Goal: Information Seeking & Learning: Check status

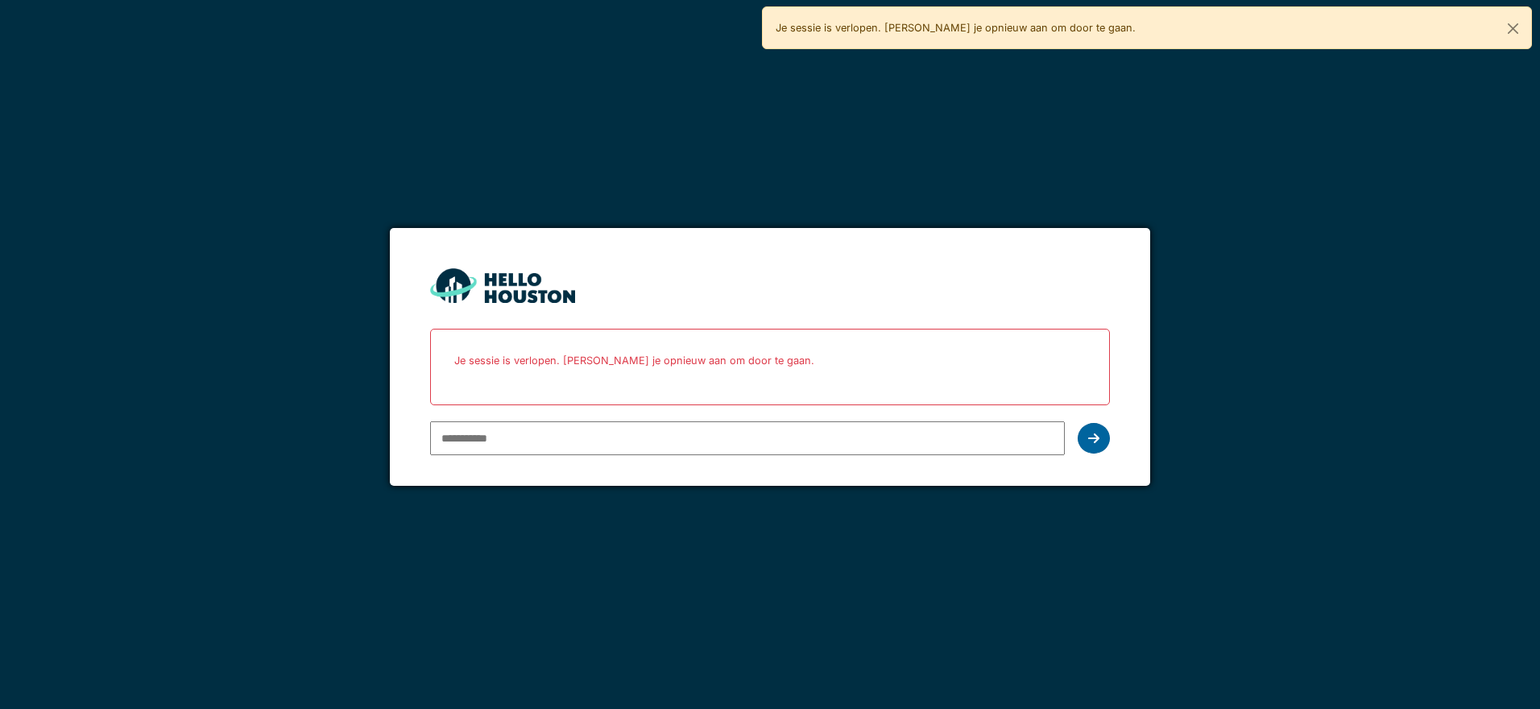
type input "**********"
click at [1094, 433] on icon at bounding box center [1093, 438] width 11 height 13
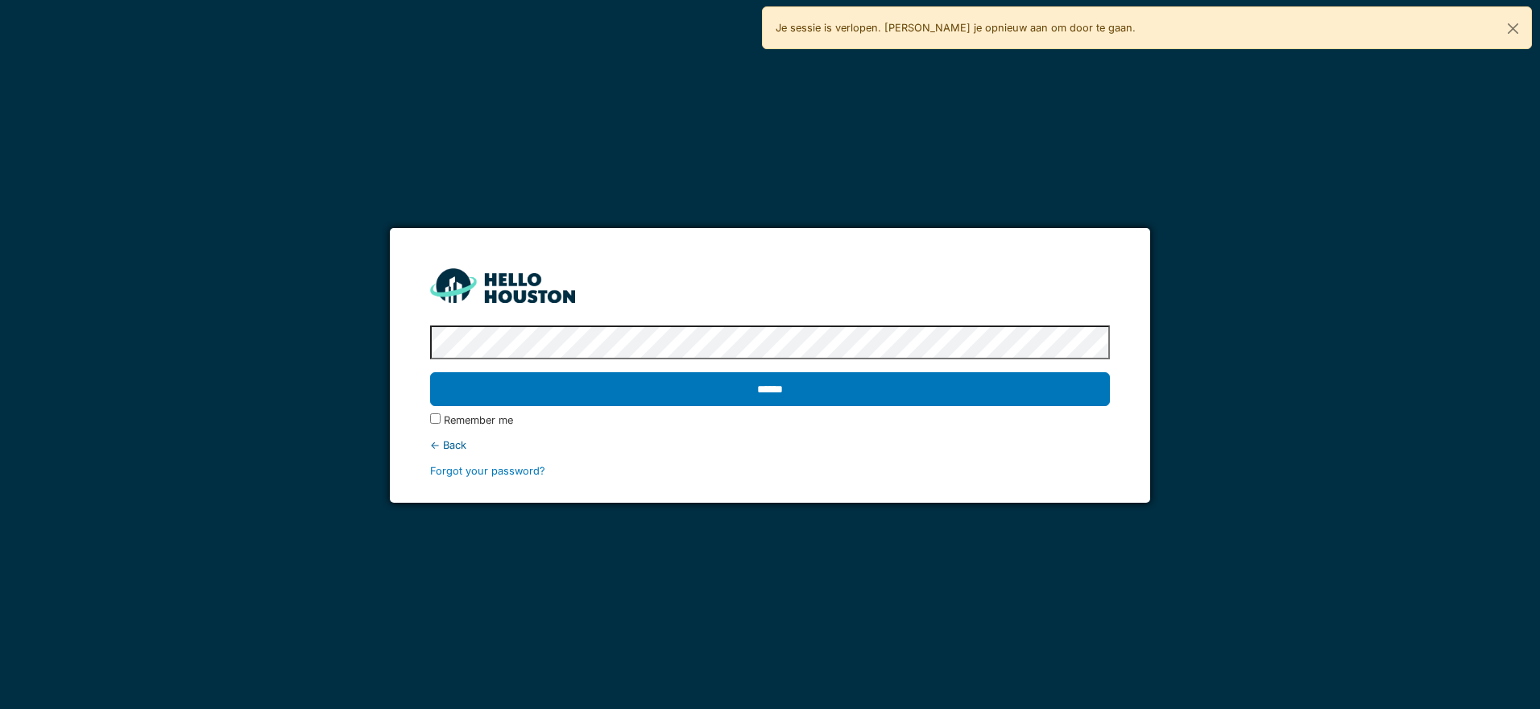
click at [813, 379] on input "******" at bounding box center [769, 389] width 679 height 34
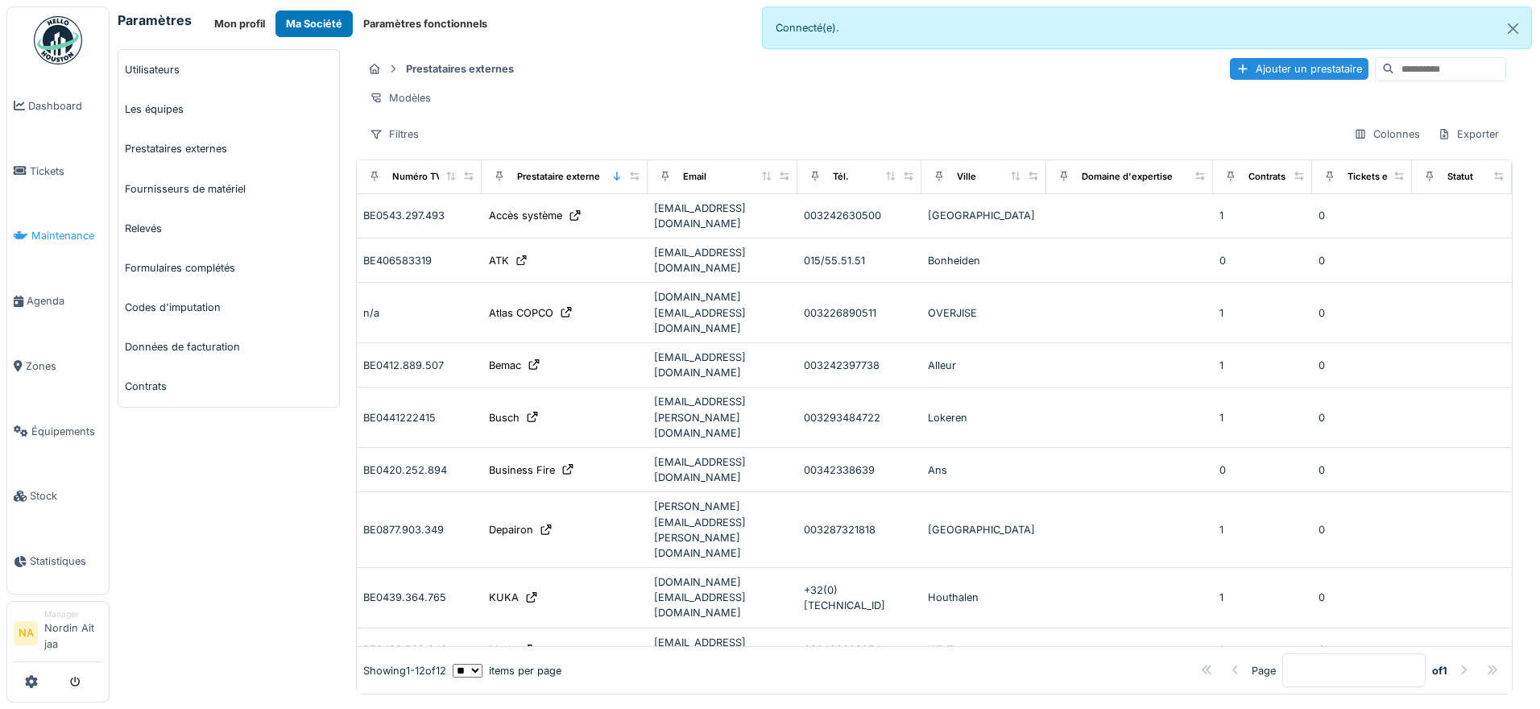
drag, startPoint x: 0, startPoint y: 0, endPoint x: 60, endPoint y: 231, distance: 238.7
click at [60, 231] on span "Maintenance" at bounding box center [66, 235] width 71 height 15
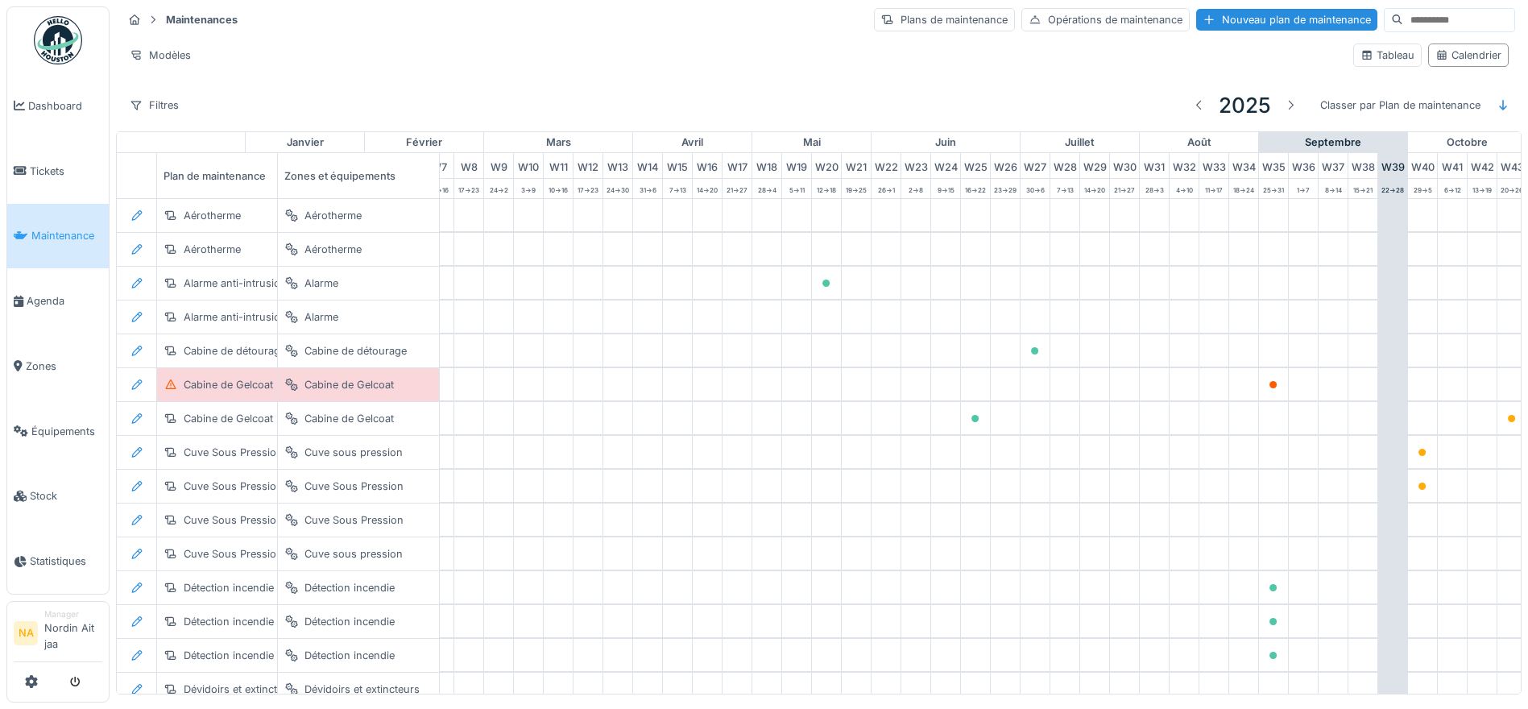
scroll to position [0, 534]
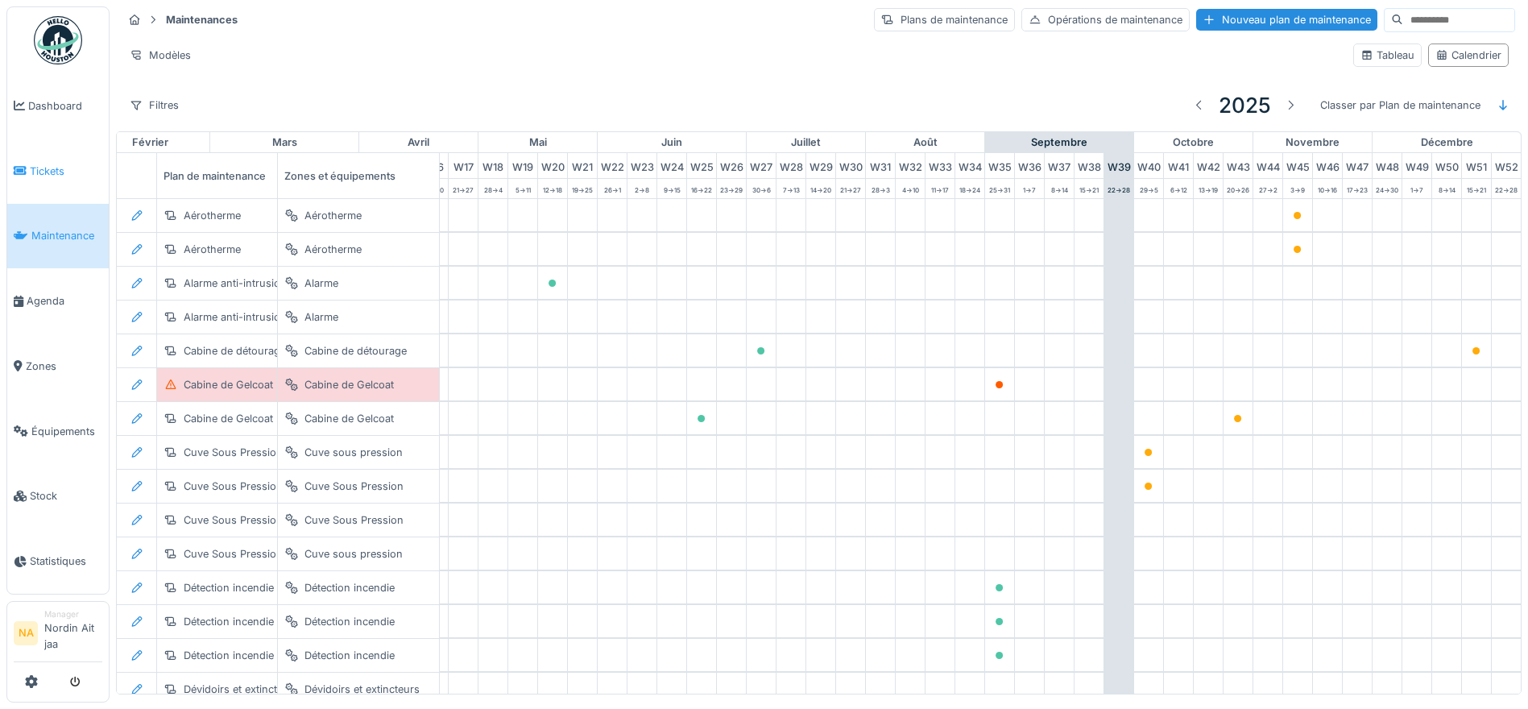
click at [50, 159] on link "Tickets" at bounding box center [57, 171] width 101 height 65
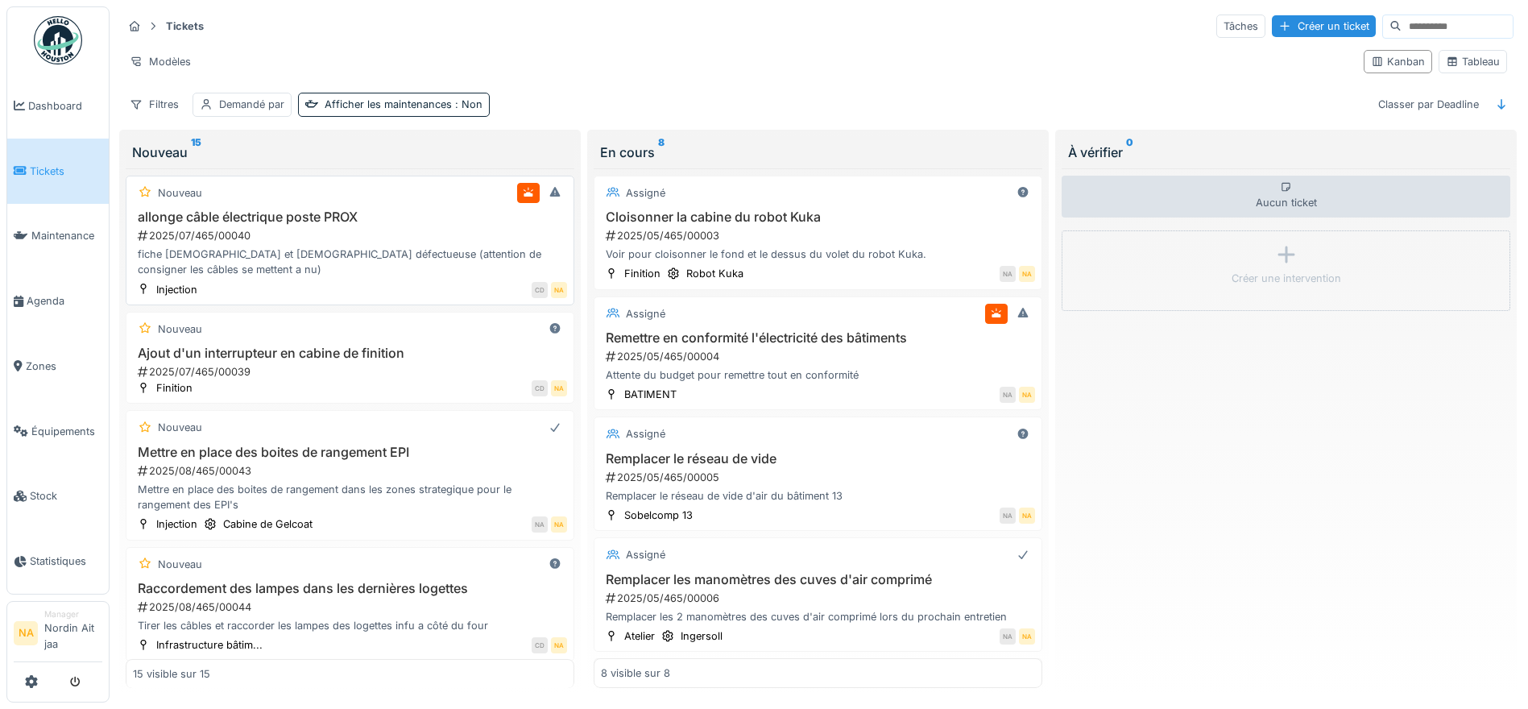
click at [322, 255] on div "fiche [DEMOGRAPHIC_DATA] et [DEMOGRAPHIC_DATA] défectueuse (attention de consig…" at bounding box center [350, 261] width 434 height 31
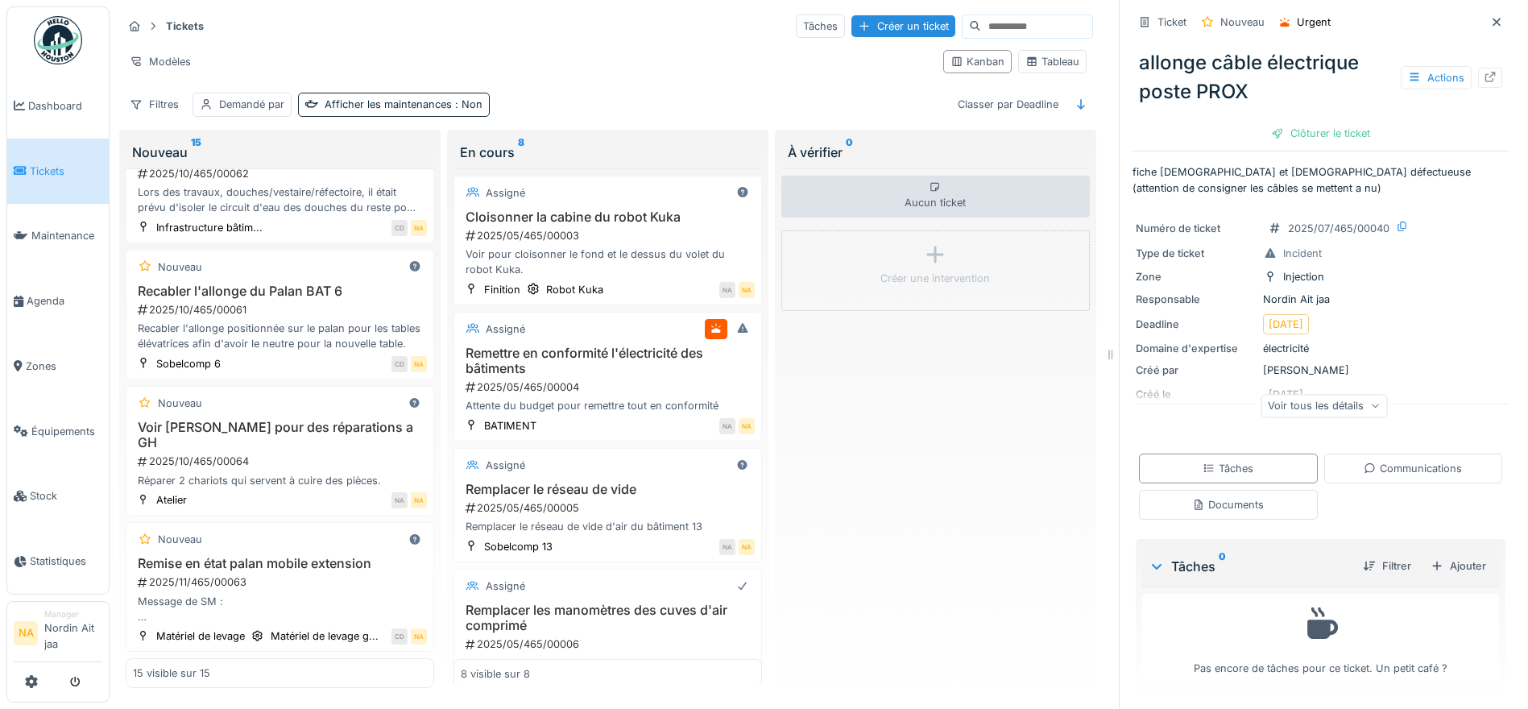
scroll to position [1622, 0]
click at [303, 574] on div "2025/11/465/00063" at bounding box center [281, 581] width 291 height 15
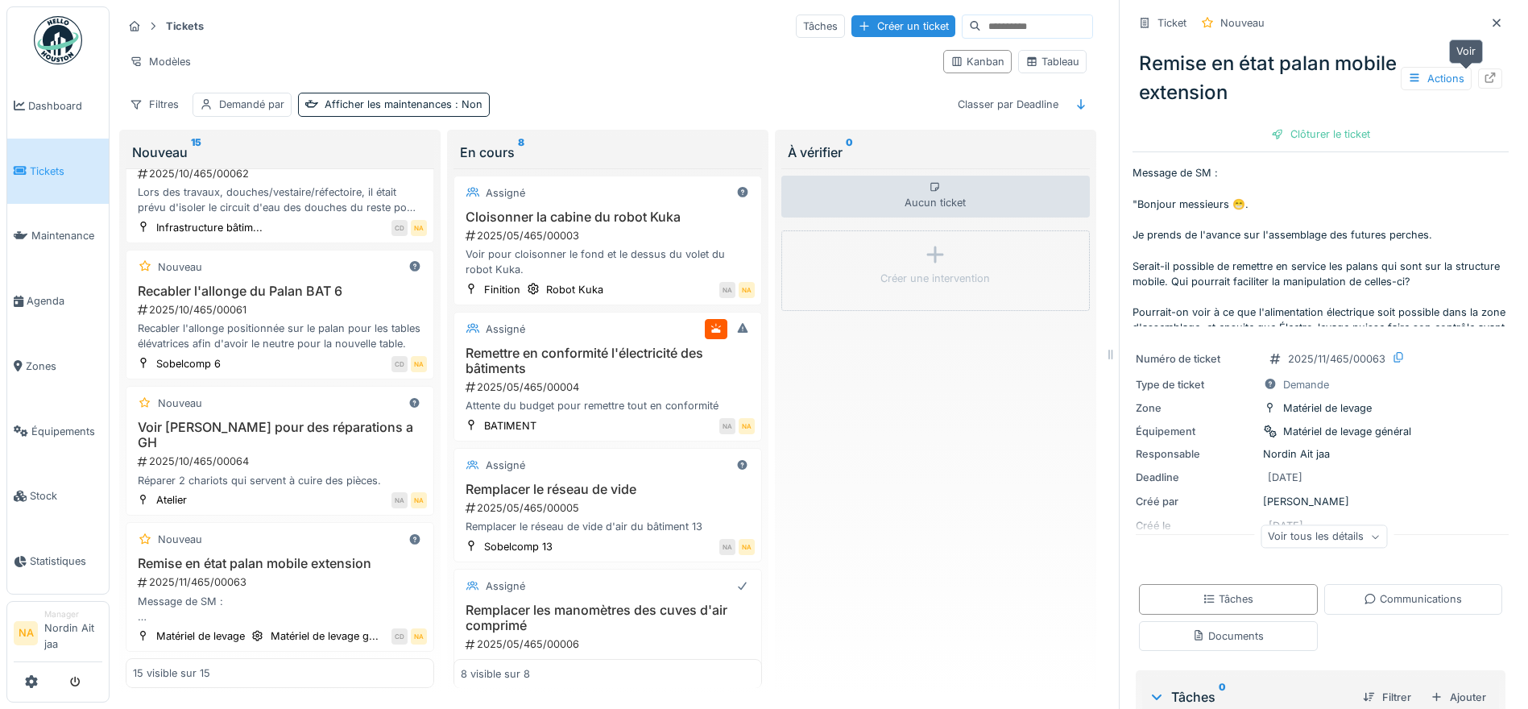
click at [1485, 76] on icon at bounding box center [1490, 77] width 10 height 10
click at [56, 492] on span "Stock" at bounding box center [66, 495] width 72 height 15
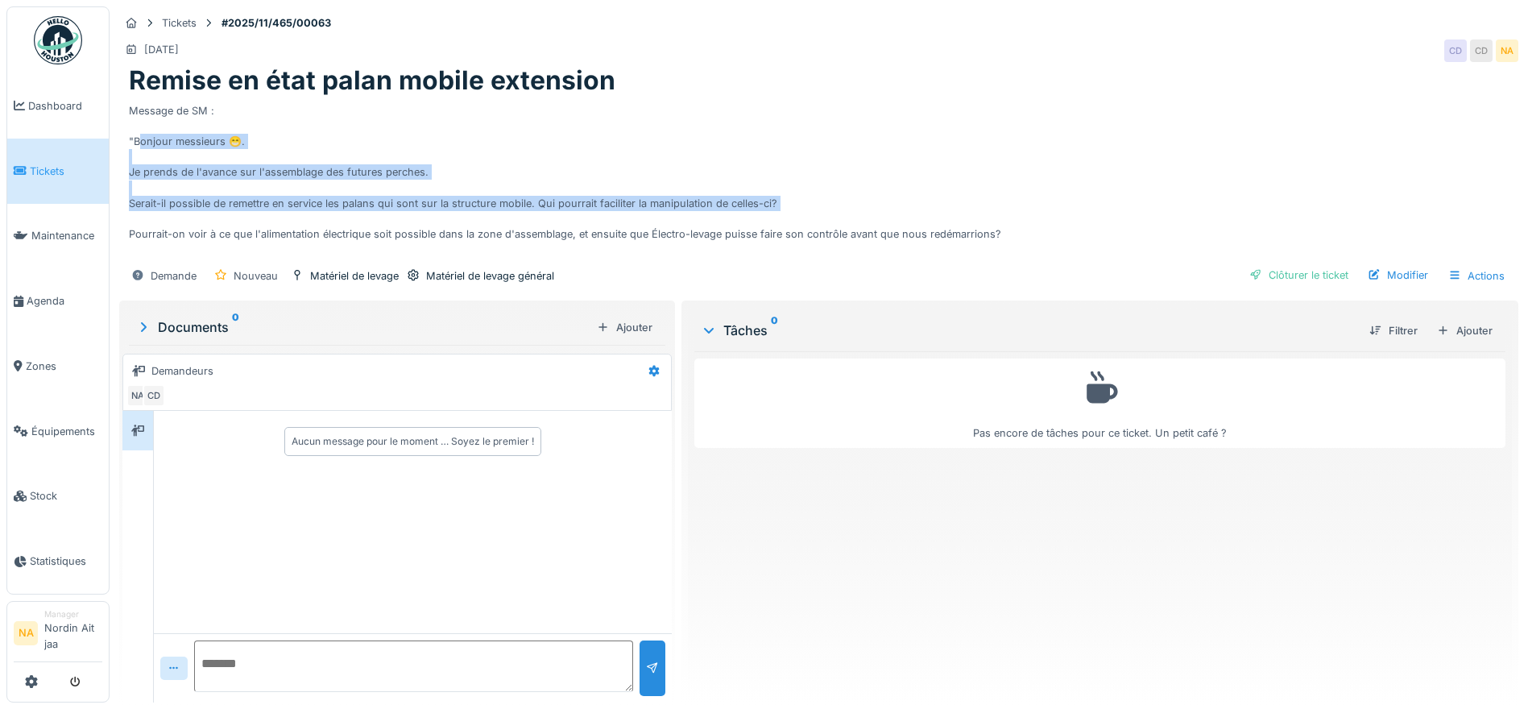
drag, startPoint x: 147, startPoint y: 143, endPoint x: 588, endPoint y: 213, distance: 446.0
click at [588, 213] on div "Message de SM : "Bonjour messieurs 😁. Je prends de l'avance sur l'assemblage de…" at bounding box center [819, 177] width 1380 height 161
drag, startPoint x: 588, startPoint y: 213, endPoint x: 532, endPoint y: 214, distance: 56.4
click at [532, 214] on div "Message de SM : "Bonjour messieurs 😁. Je prends de l'avance sur l'assemblage de…" at bounding box center [819, 177] width 1380 height 161
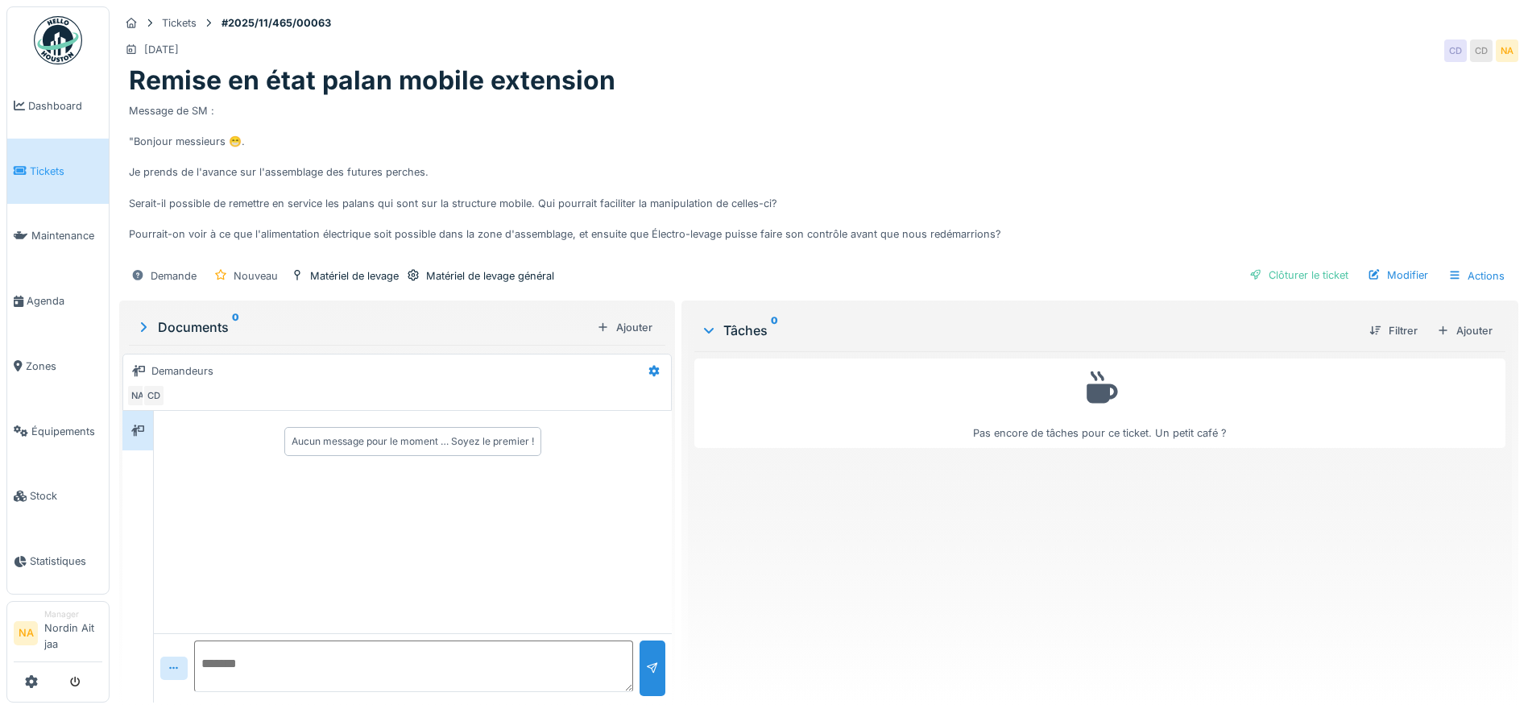
drag, startPoint x: 632, startPoint y: 226, endPoint x: 769, endPoint y: 222, distance: 137.8
click at [769, 222] on div "Message de SM : "Bonjour messieurs 😁. Je prends de l'avance sur l'assemblage de…" at bounding box center [819, 177] width 1380 height 161
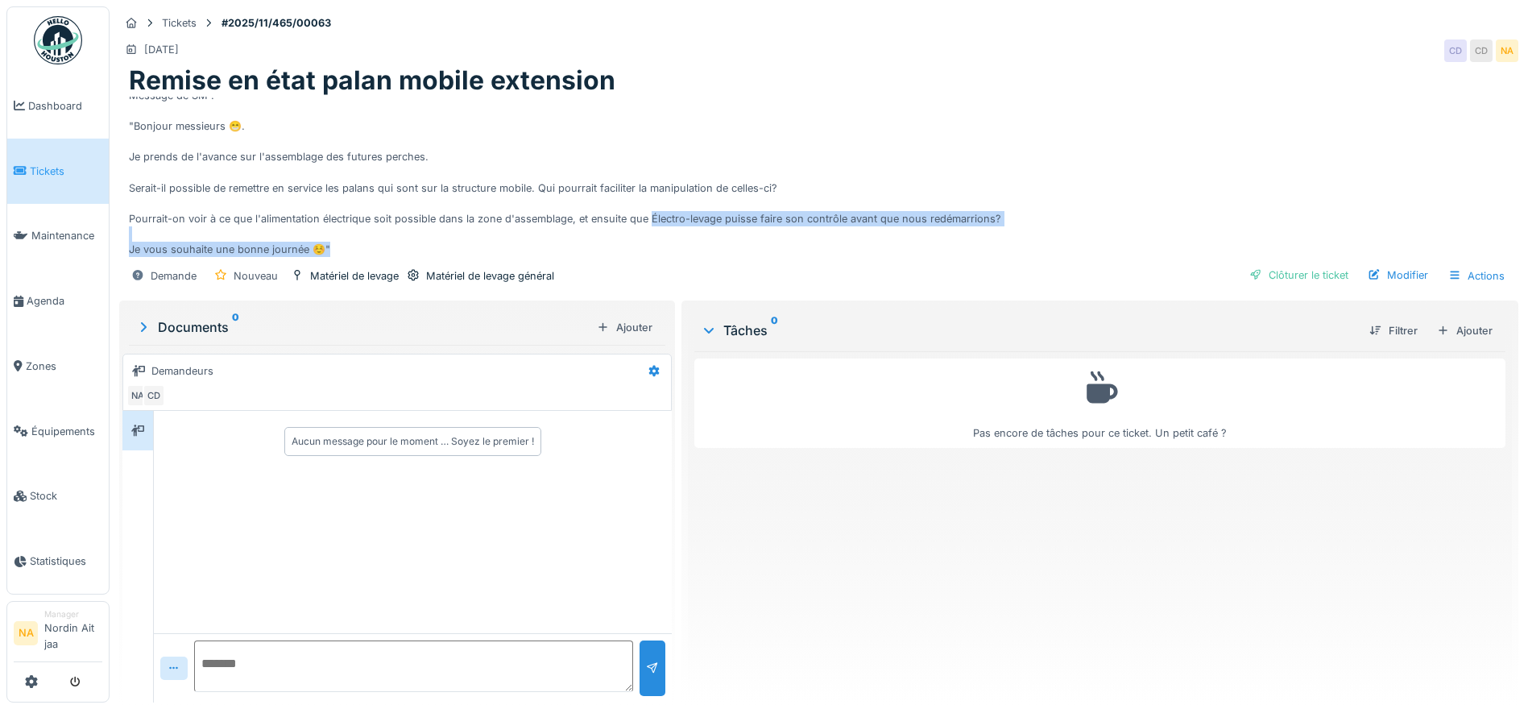
drag, startPoint x: 648, startPoint y: 234, endPoint x: 667, endPoint y: 244, distance: 21.3
click at [667, 244] on div "Message de SM : "Bonjour messieurs 😁. Je prends de l'avance sur l'assemblage de…" at bounding box center [819, 177] width 1380 height 161
drag, startPoint x: 667, startPoint y: 244, endPoint x: 680, endPoint y: 245, distance: 12.9
click at [680, 245] on div "Message de SM : "Bonjour messieurs 😁. Je prends de l'avance sur l'assemblage de…" at bounding box center [819, 177] width 1380 height 161
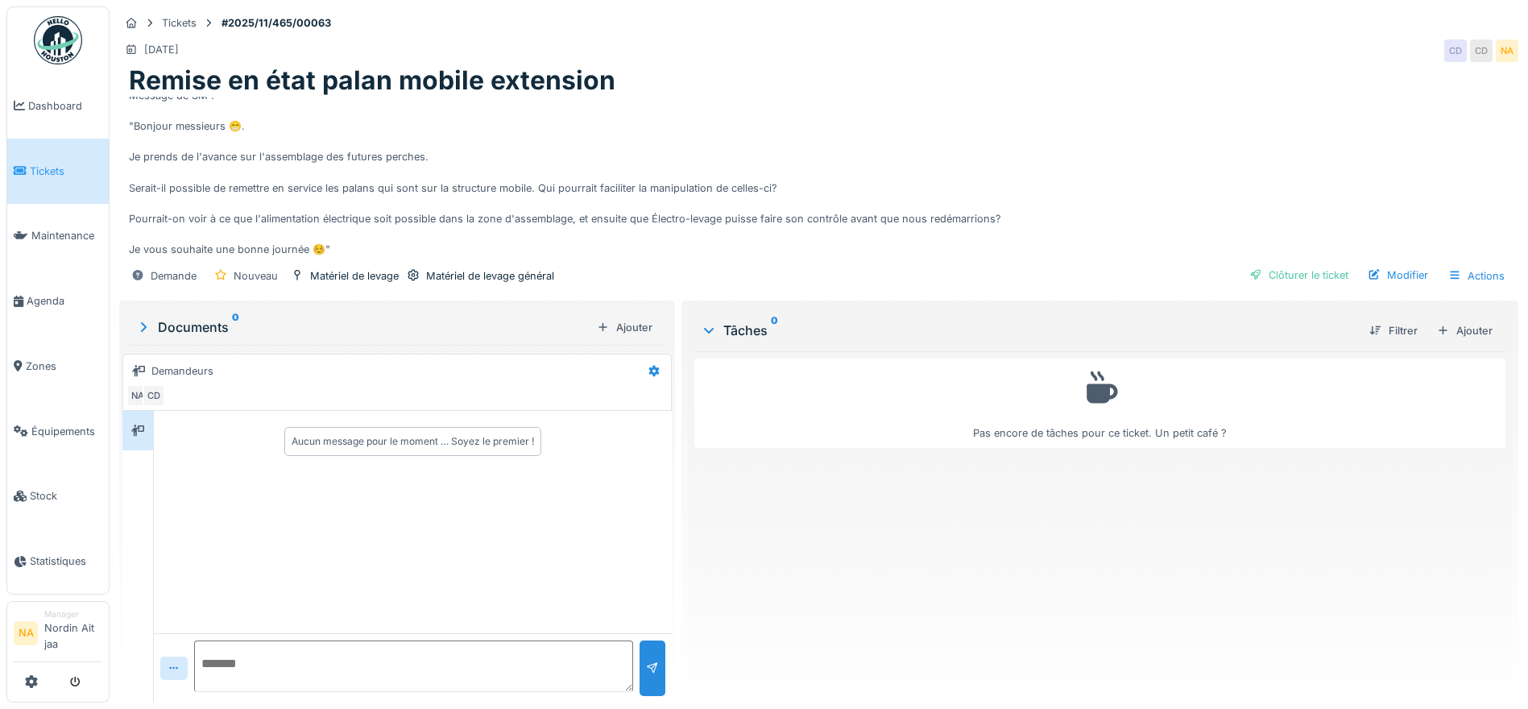
click at [729, 210] on div "Message de SM : "Bonjour messieurs 😁. Je prends de l'avance sur l'assemblage de…" at bounding box center [819, 177] width 1380 height 161
click at [57, 167] on span "Tickets" at bounding box center [66, 171] width 72 height 15
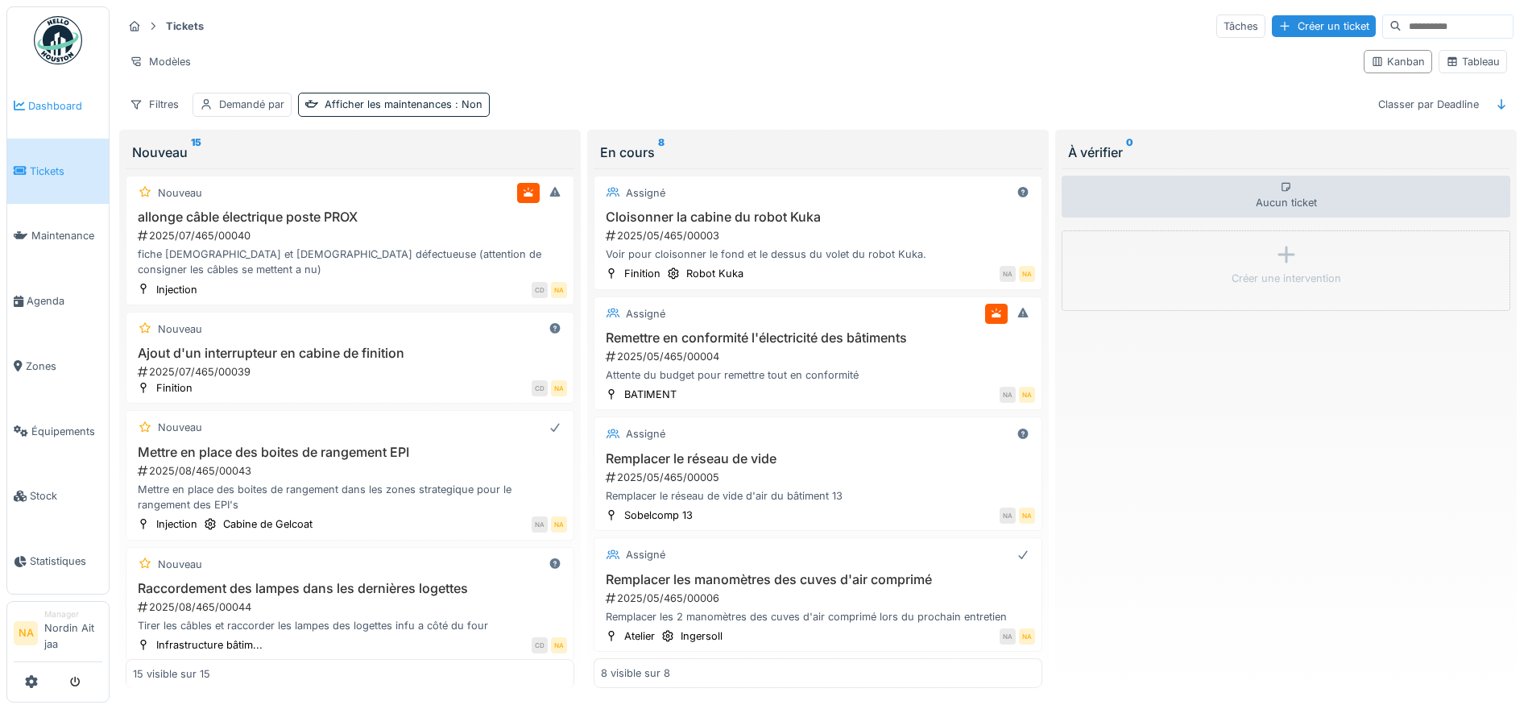
click at [36, 111] on span "Dashboard" at bounding box center [65, 105] width 74 height 15
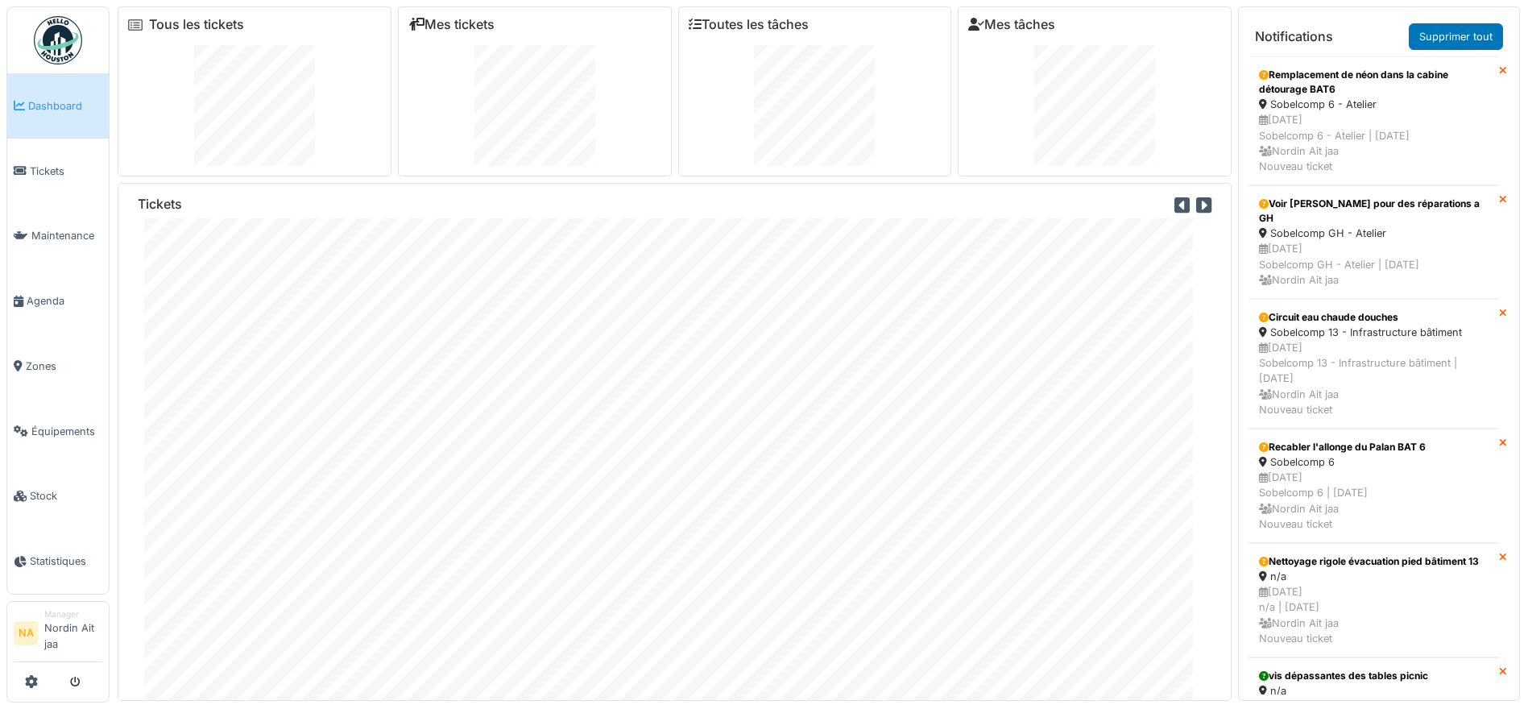
scroll to position [68, 0]
click at [51, 155] on link "Tickets" at bounding box center [57, 171] width 101 height 65
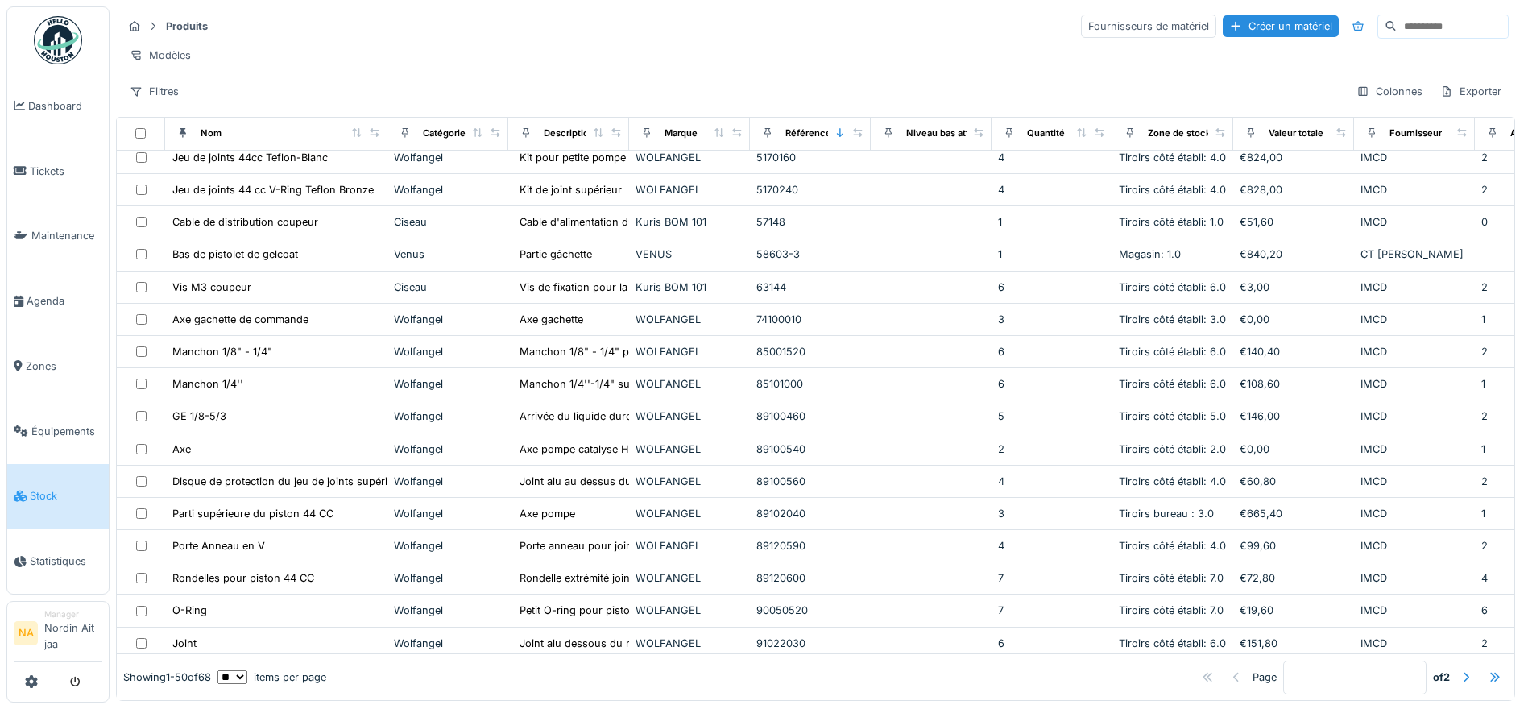
scroll to position [886, 0]
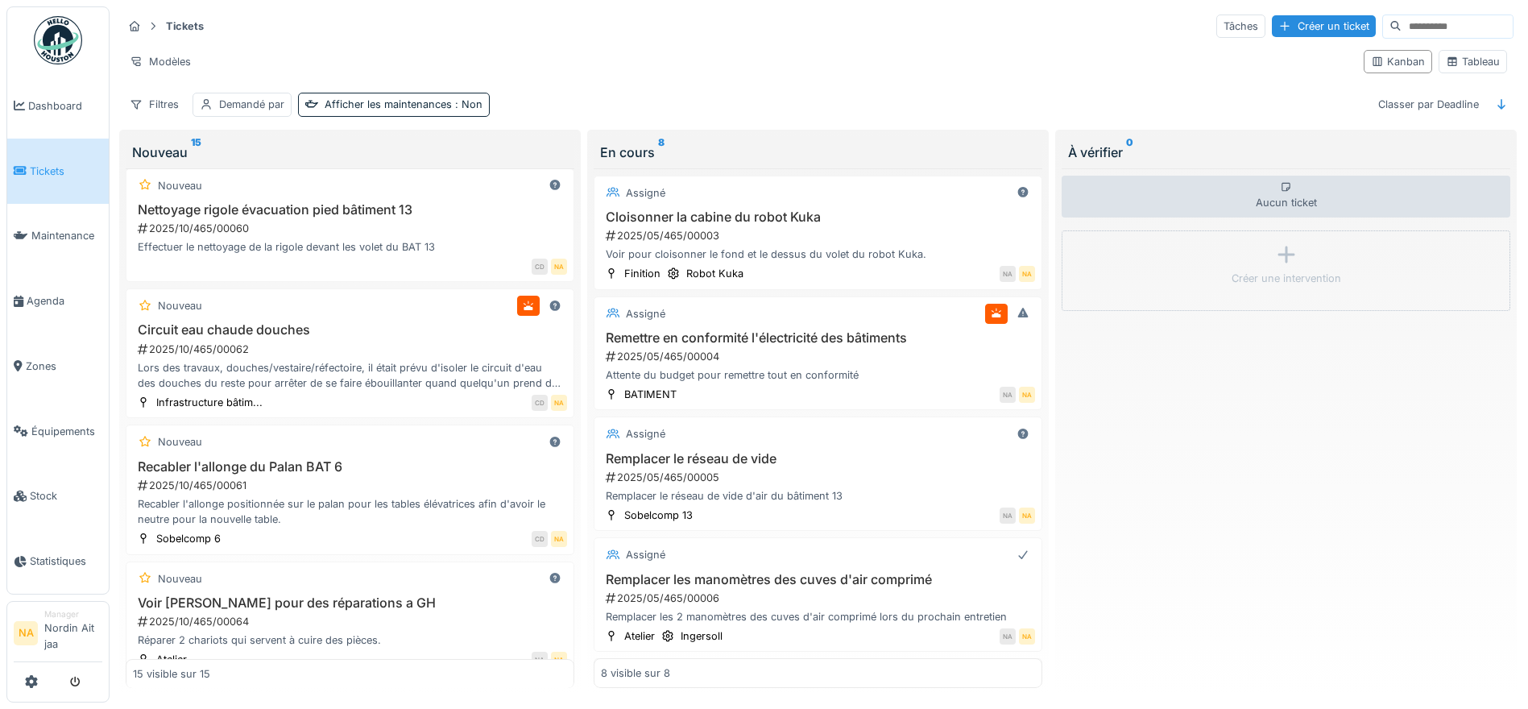
scroll to position [1285, 0]
click at [420, 475] on div "Recabler l'allonge du Palan BAT 6 2025/10/465/00061 Recabler l'allonge position…" at bounding box center [350, 494] width 434 height 68
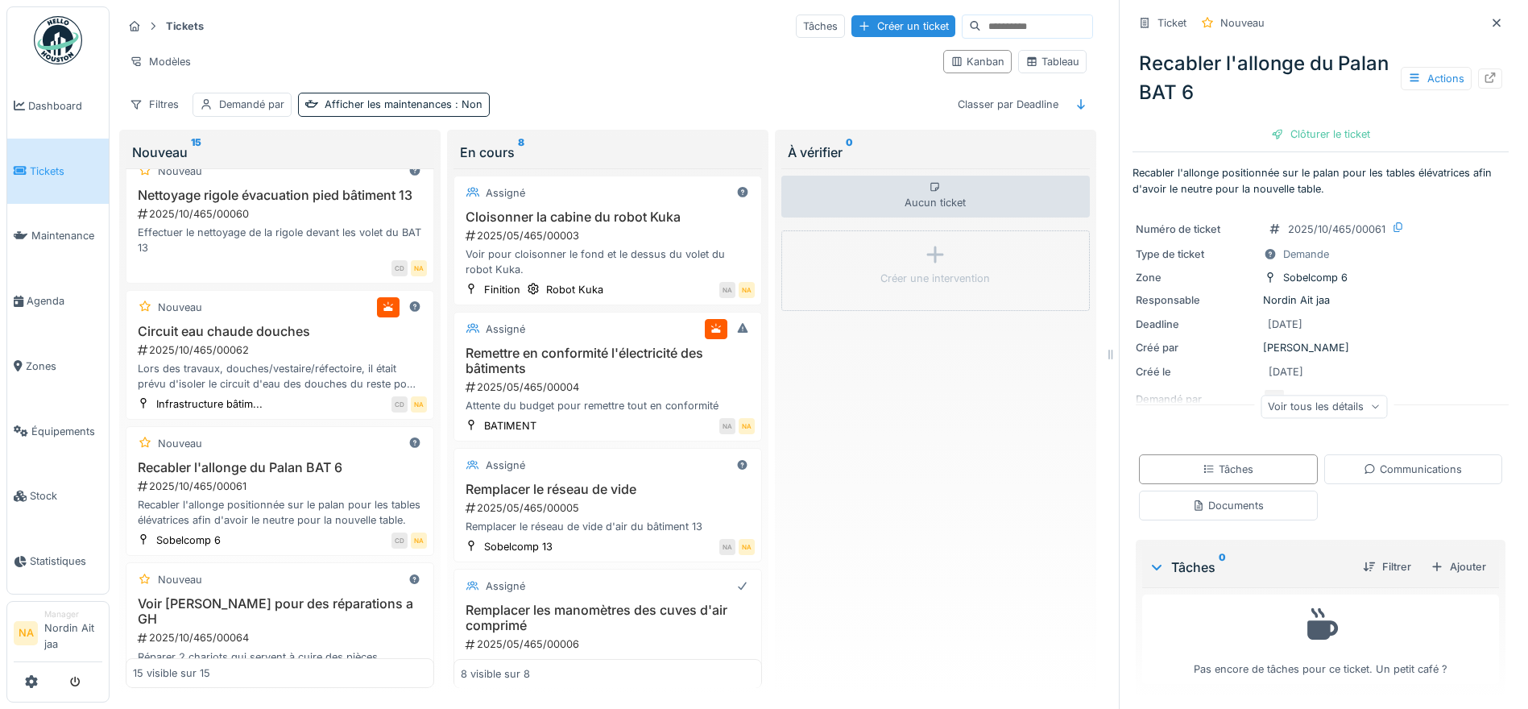
scroll to position [3, 0]
click at [1321, 404] on div "Voir tous les détails" at bounding box center [1324, 405] width 126 height 23
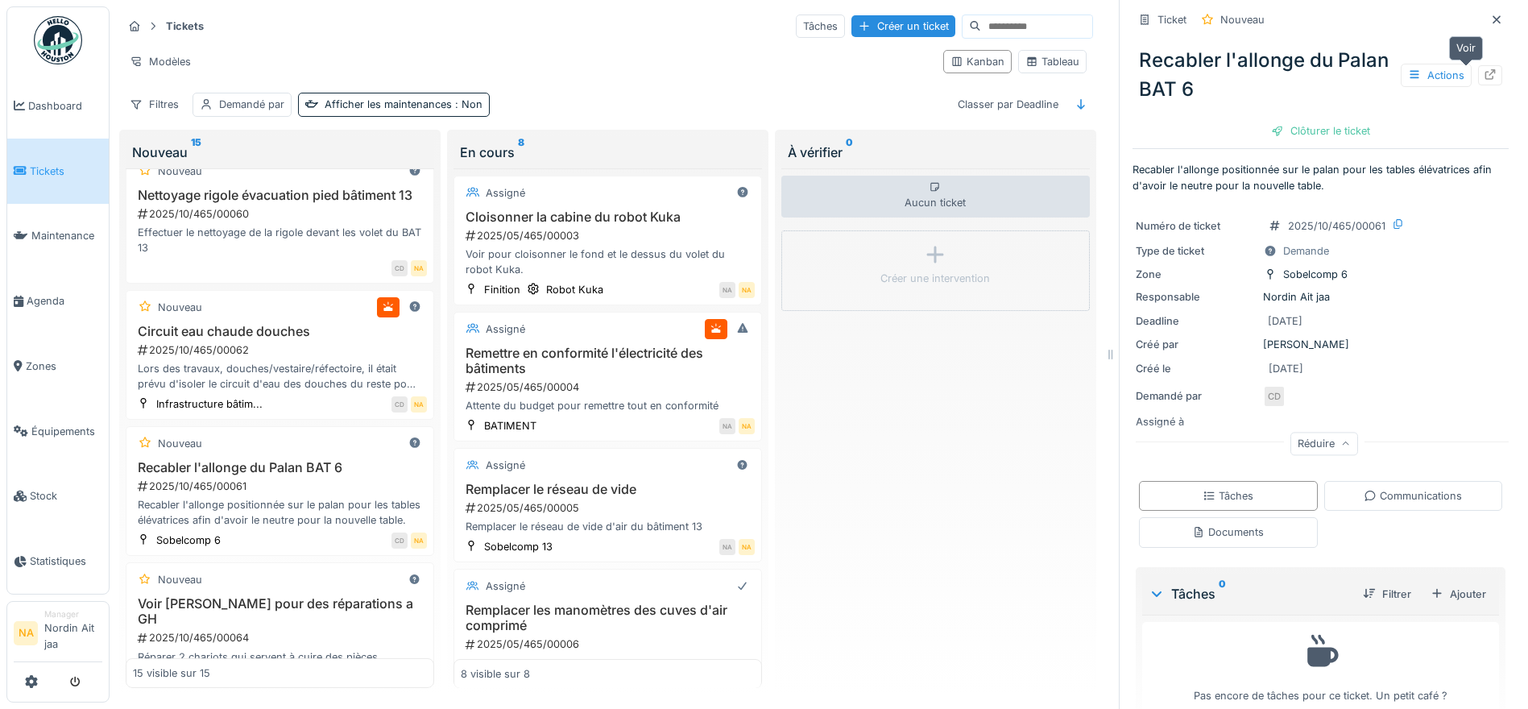
click at [1484, 68] on div at bounding box center [1490, 75] width 13 height 15
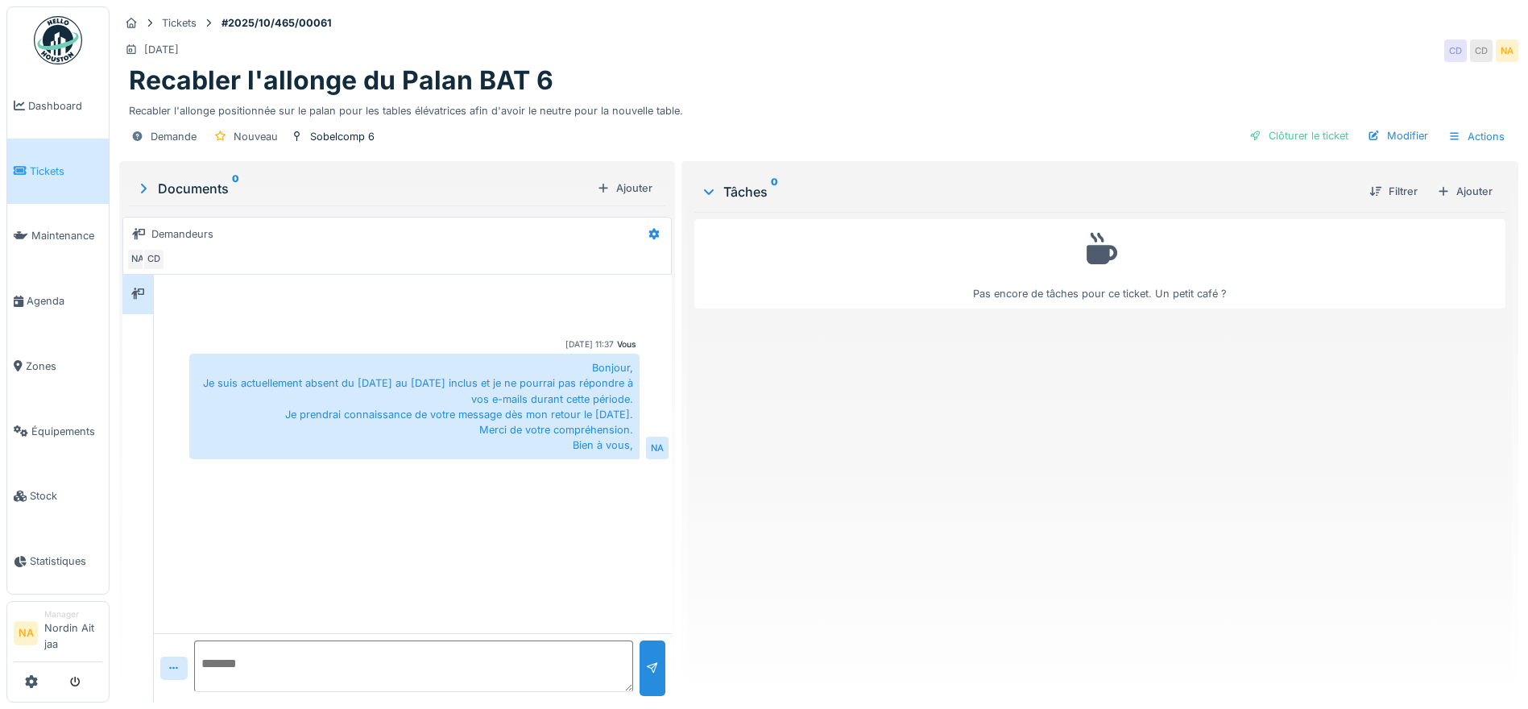
click at [68, 164] on span "Tickets" at bounding box center [66, 171] width 72 height 15
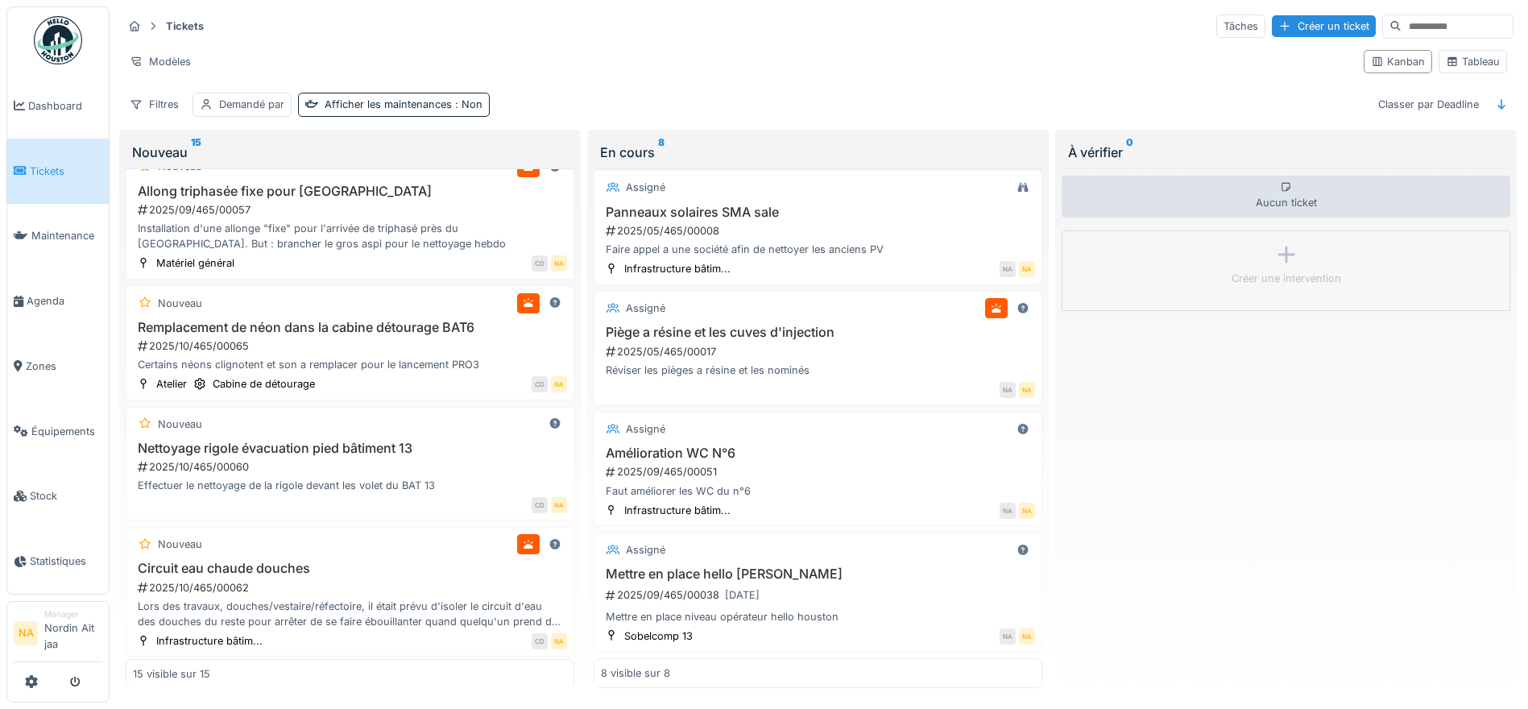
scroll to position [1445, 0]
